Goal: Find contact information: Find contact information

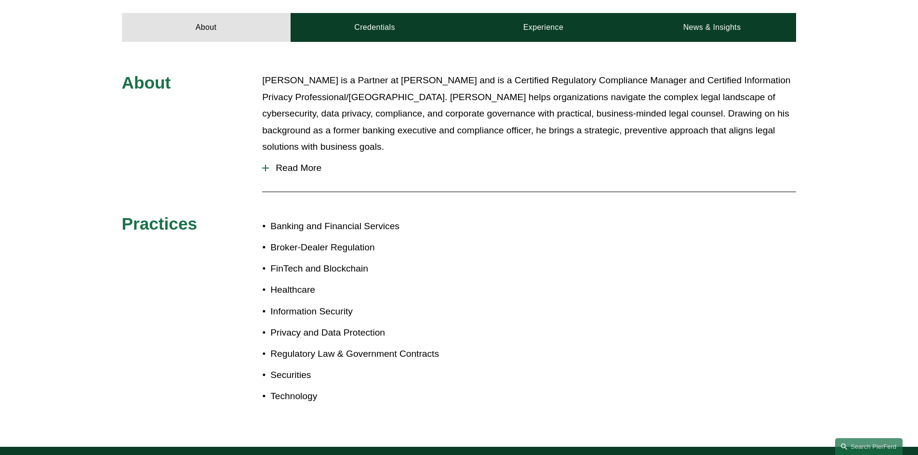
scroll to position [386, 0]
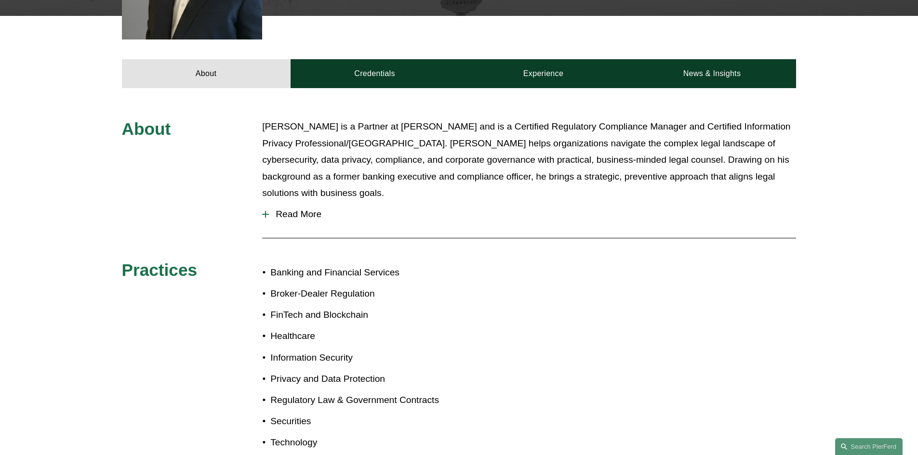
click at [291, 209] on span "Read More" at bounding box center [532, 214] width 527 height 11
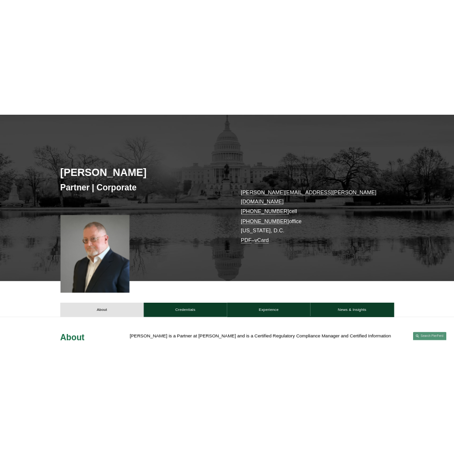
scroll to position [48, 0]
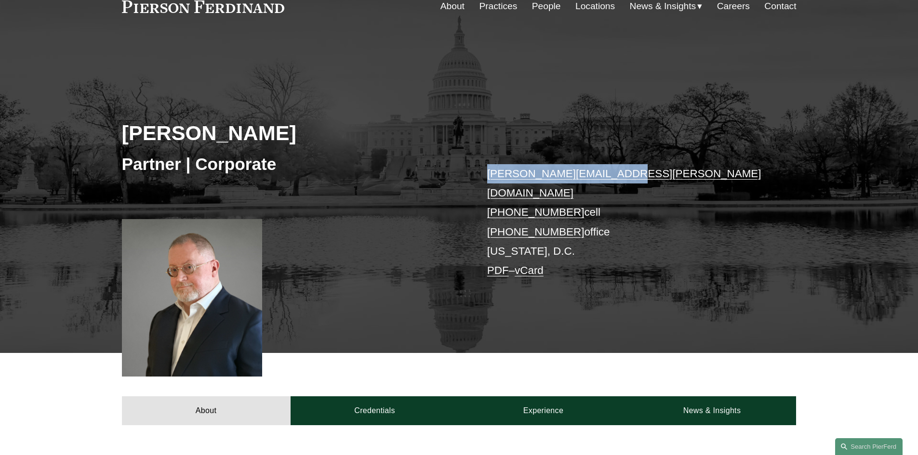
drag, startPoint x: 639, startPoint y: 158, endPoint x: 486, endPoint y: 163, distance: 153.4
click at [486, 163] on div "[PERSON_NAME] Partner | Corporate [PERSON_NAME][EMAIL_ADDRESS][PERSON_NAME][DOM…" at bounding box center [459, 208] width 918 height 291
copy link "[PERSON_NAME][EMAIL_ADDRESS][PERSON_NAME][DOMAIN_NAME]"
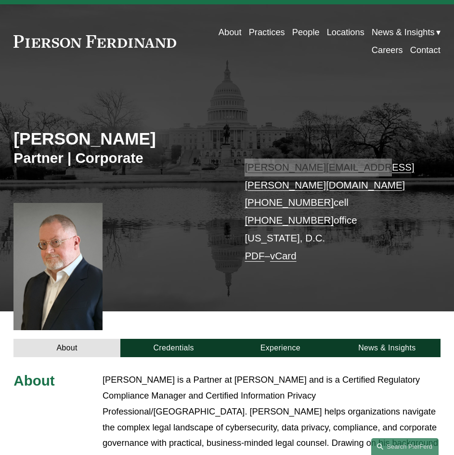
scroll to position [0, 0]
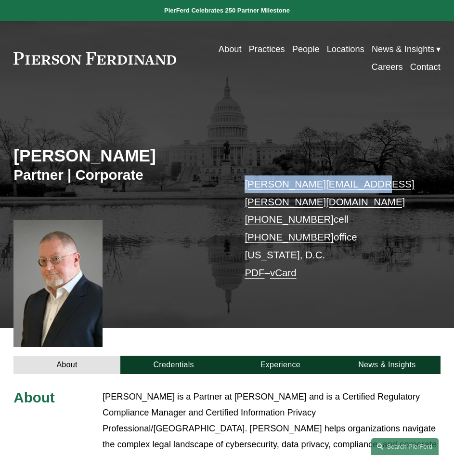
copy link "[PERSON_NAME][EMAIL_ADDRESS][PERSON_NAME][DOMAIN_NAME]"
drag, startPoint x: 239, startPoint y: 202, endPoint x: 320, endPoint y: 202, distance: 80.5
click at [320, 202] on div "[PERSON_NAME] Partner | Corporate [PERSON_NAME][EMAIL_ADDRESS][PERSON_NAME][DOM…" at bounding box center [227, 218] width 454 height 219
copy link "[PHONE_NUMBER]"
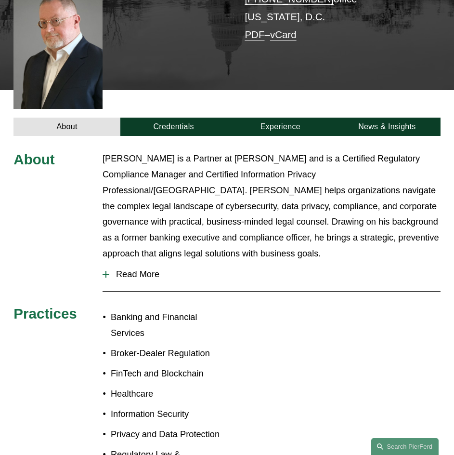
scroll to position [241, 0]
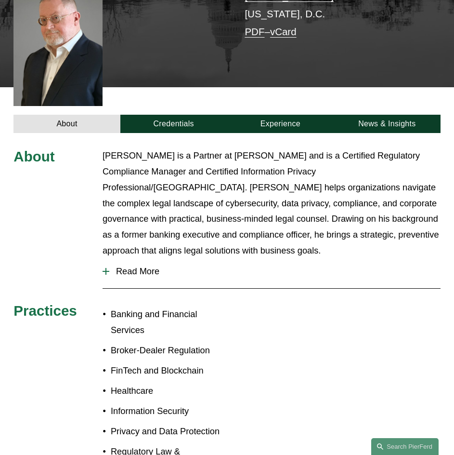
click at [138, 266] on span "Read More" at bounding box center [275, 271] width 332 height 11
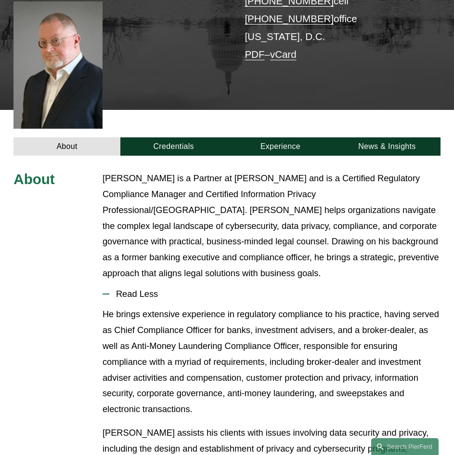
scroll to position [169, 0]
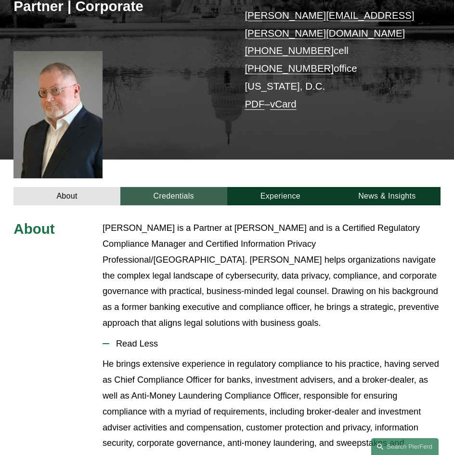
click at [173, 187] on link "Credentials" at bounding box center [173, 196] width 107 height 18
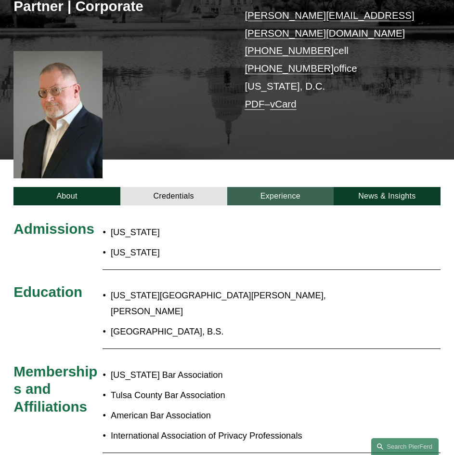
click at [282, 187] on link "Experience" at bounding box center [280, 196] width 107 height 18
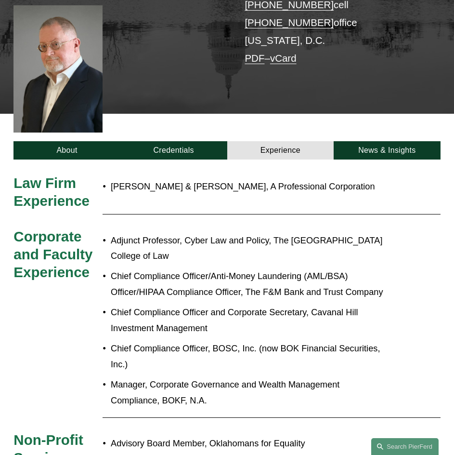
scroll to position [214, 0]
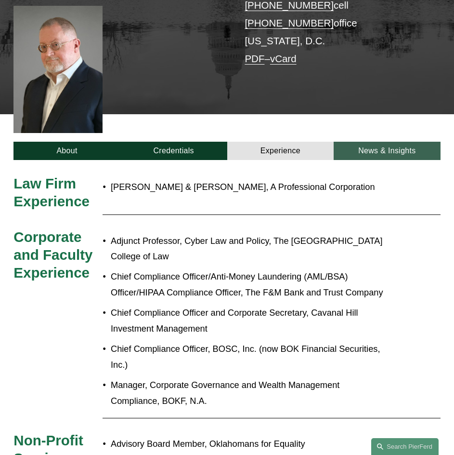
click at [375, 142] on link "News & Insights" at bounding box center [387, 151] width 107 height 18
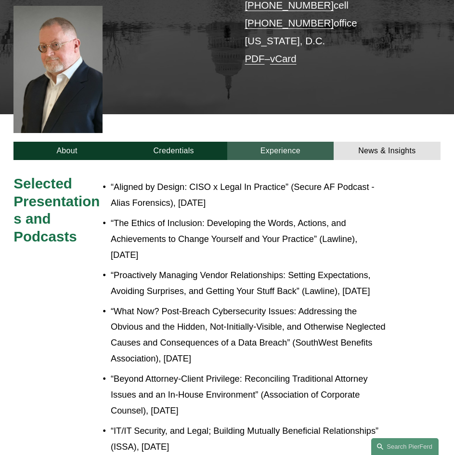
click at [240, 142] on link "Experience" at bounding box center [280, 151] width 107 height 18
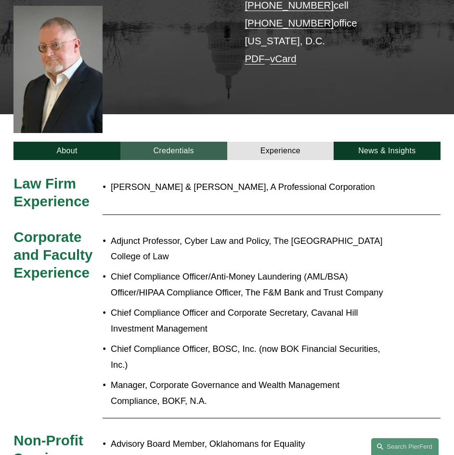
click at [174, 142] on link "Credentials" at bounding box center [173, 151] width 107 height 18
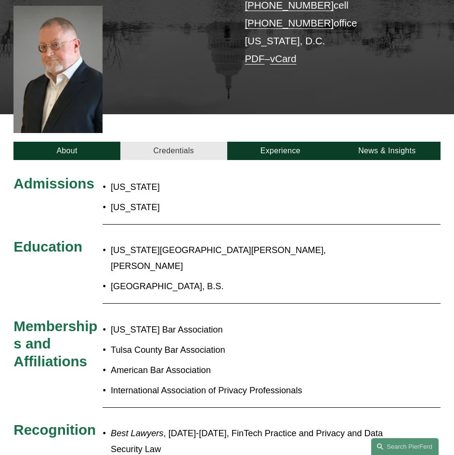
click at [179, 142] on link "Credentials" at bounding box center [173, 151] width 107 height 18
click at [99, 142] on link "About" at bounding box center [66, 151] width 107 height 18
